Goal: Information Seeking & Learning: Find specific fact

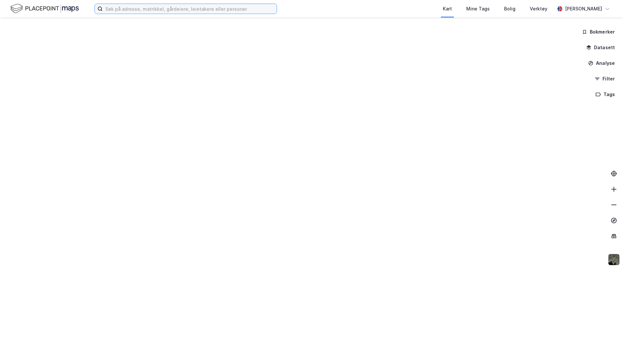
click at [127, 8] on input at bounding box center [190, 9] width 174 height 10
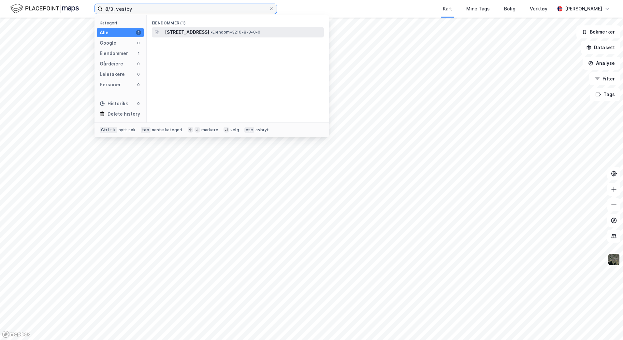
type input "8/3, vestby"
click at [199, 32] on span "[STREET_ADDRESS]" at bounding box center [187, 32] width 44 height 8
